Goal: Task Accomplishment & Management: Complete application form

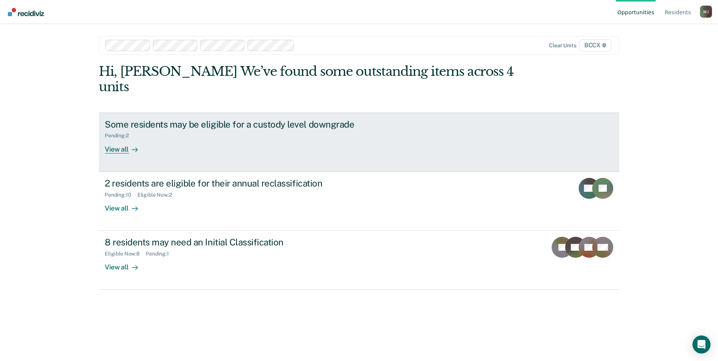
click at [455, 140] on link "Some residents may be eligible for a custody level downgrade Pending : 2 View a…" at bounding box center [359, 142] width 521 height 59
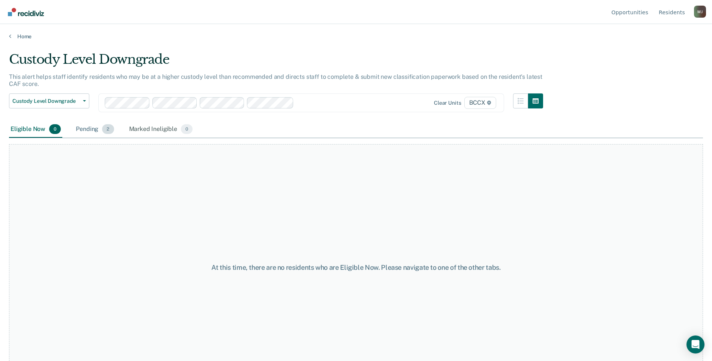
click at [99, 128] on div "Pending 2" at bounding box center [94, 129] width 41 height 17
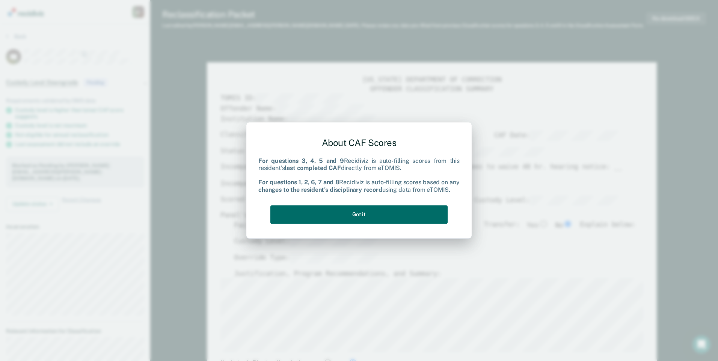
type textarea "x"
click at [380, 214] on button "Got it" at bounding box center [358, 214] width 177 height 18
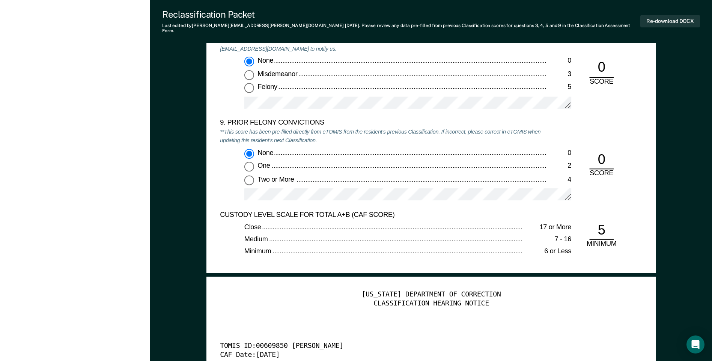
scroll to position [1653, 0]
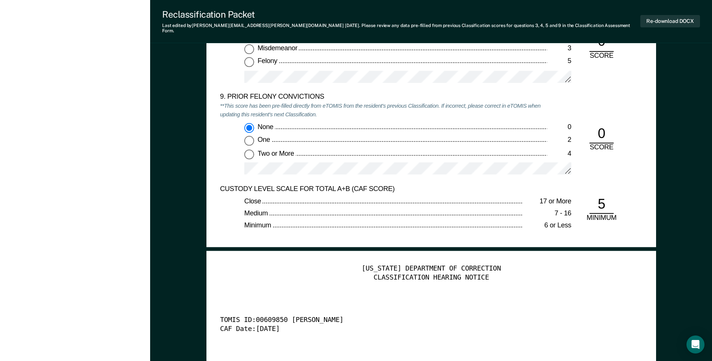
click at [391, 115] on div "9. PRIOR FELONY CONVICTIONS **This score has been pre-filled directly from eTOM…" at bounding box center [383, 139] width 327 height 92
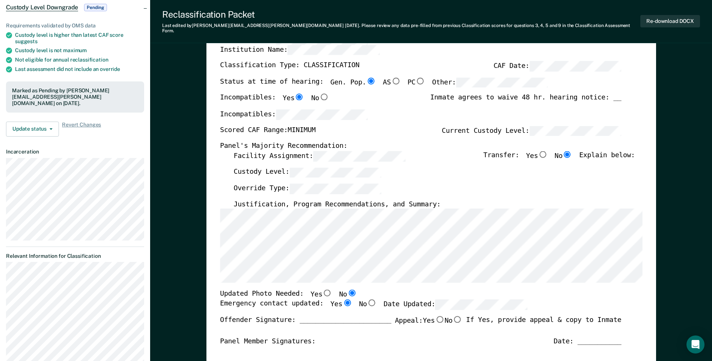
scroll to position [0, 0]
